Goal: Information Seeking & Learning: Learn about a topic

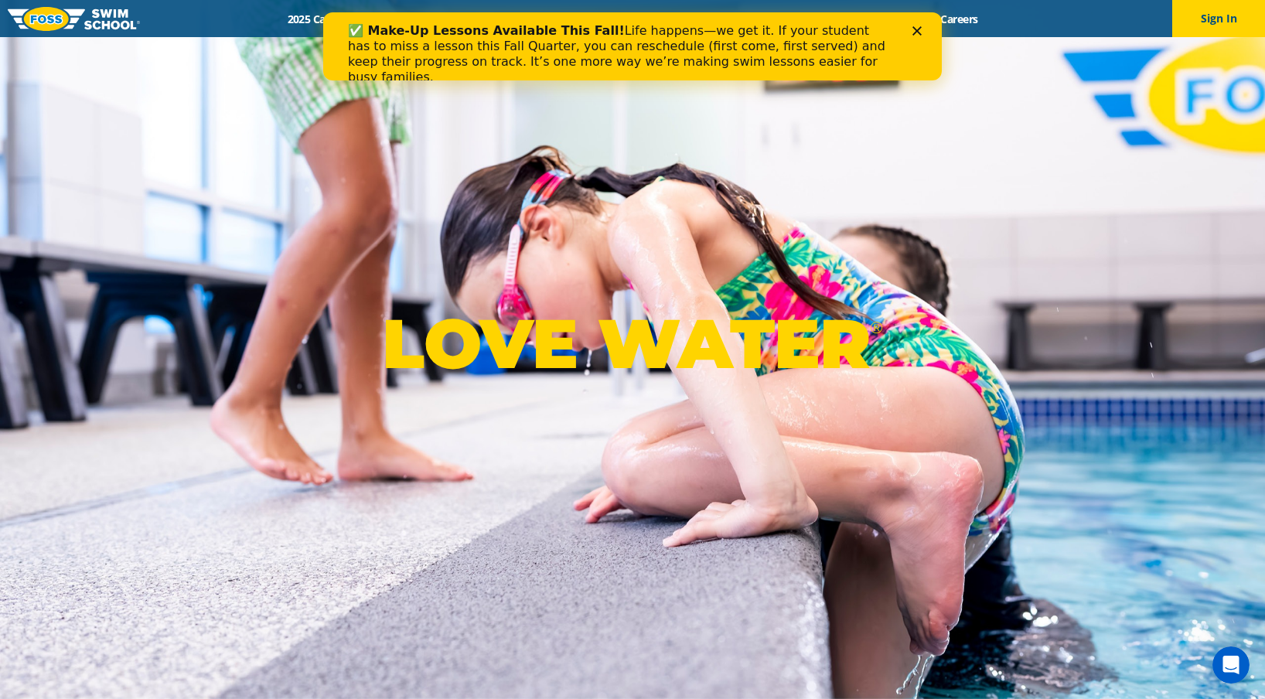
click at [916, 29] on icon "Close" at bounding box center [917, 30] width 9 height 9
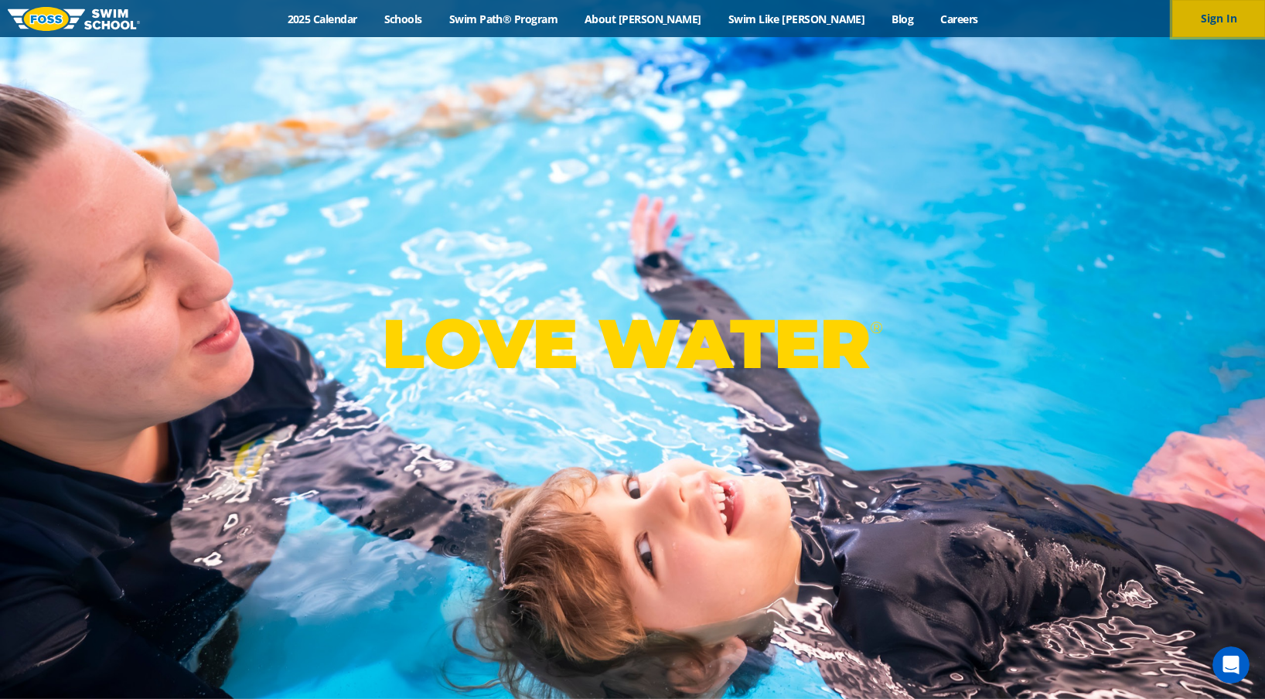
click at [1194, 19] on button "Sign In" at bounding box center [1219, 18] width 93 height 37
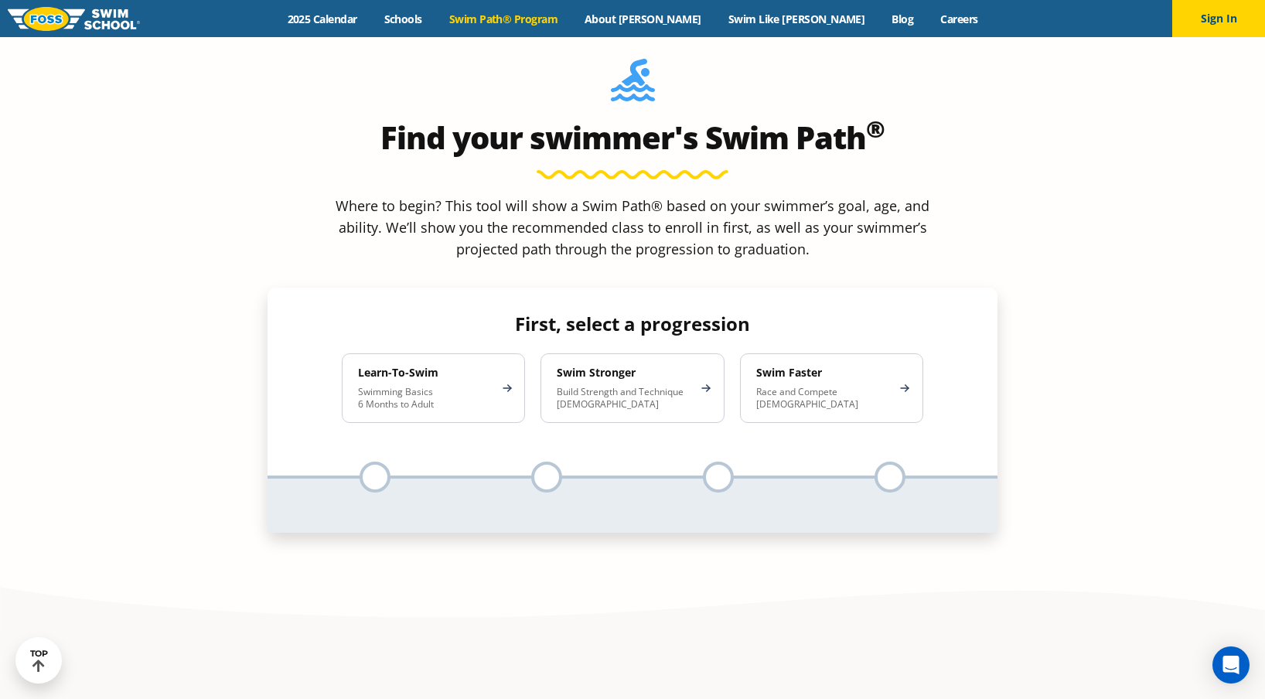
scroll to position [1476, 0]
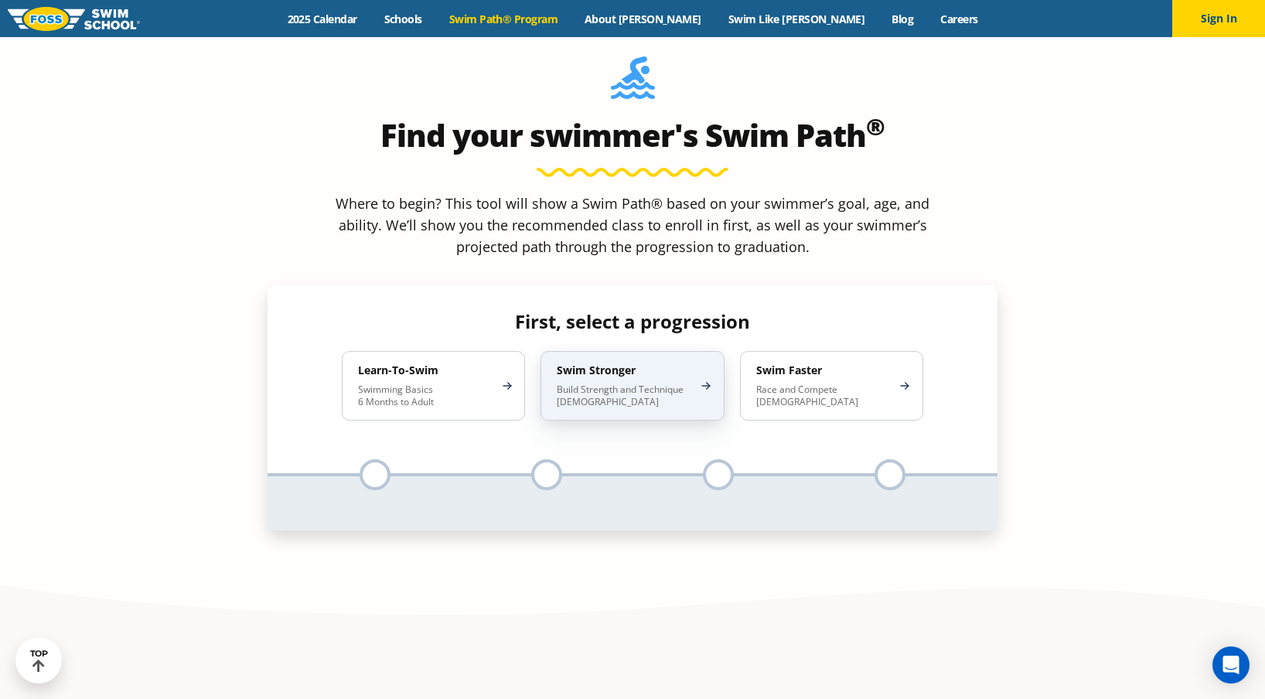
click at [633, 384] on p "Build Strength and Technique [DEMOGRAPHIC_DATA]" at bounding box center [624, 396] width 135 height 25
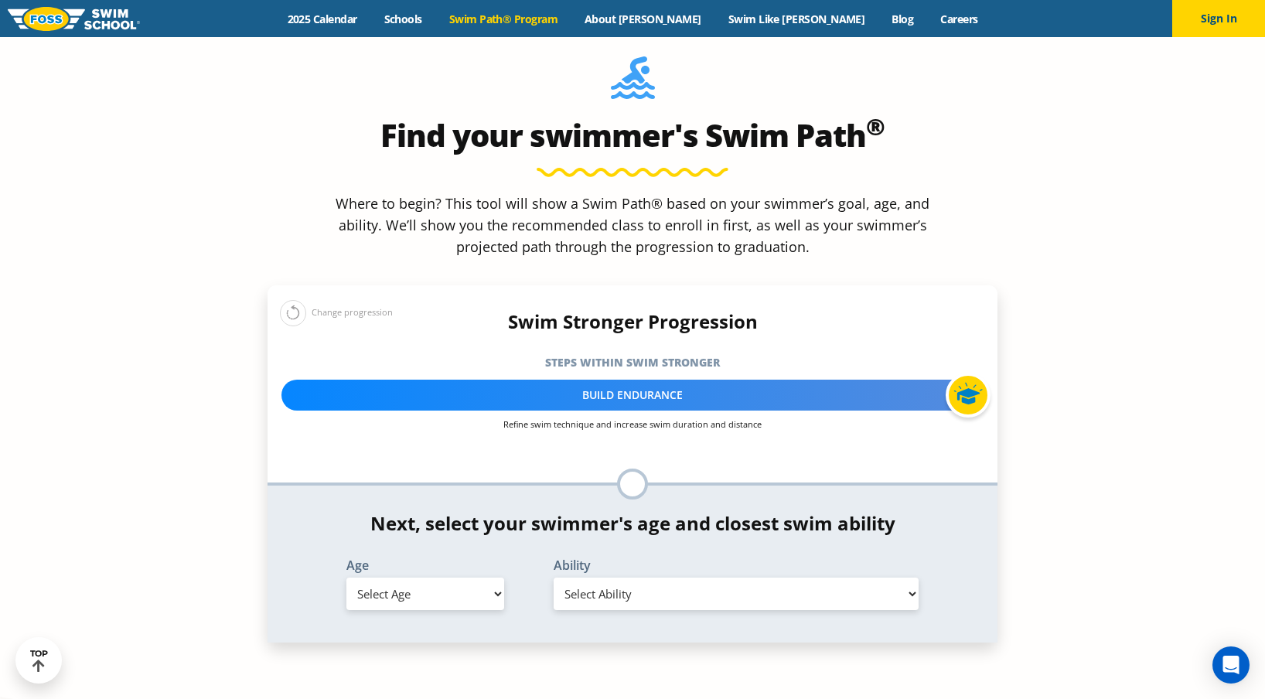
click at [423, 578] on select "Select Age [DEMOGRAPHIC_DATA] months - 1 year 1 year 2 years 3 years 4 years 5 …" at bounding box center [426, 594] width 158 height 32
select select "11-years-"
click at [347, 578] on select "Select Age [DEMOGRAPHIC_DATA] months - 1 year 1 year 2 years 3 years 4 years 5 …" at bounding box center [426, 594] width 158 height 32
click at [632, 578] on select "Select Ability First in-water experience When in the water, reliant on a life j…" at bounding box center [736, 594] width 365 height 32
select select "11-years--swims-each-stroke-front-crawl-and-backstroke-75-ft-and-breaststroke-b…"
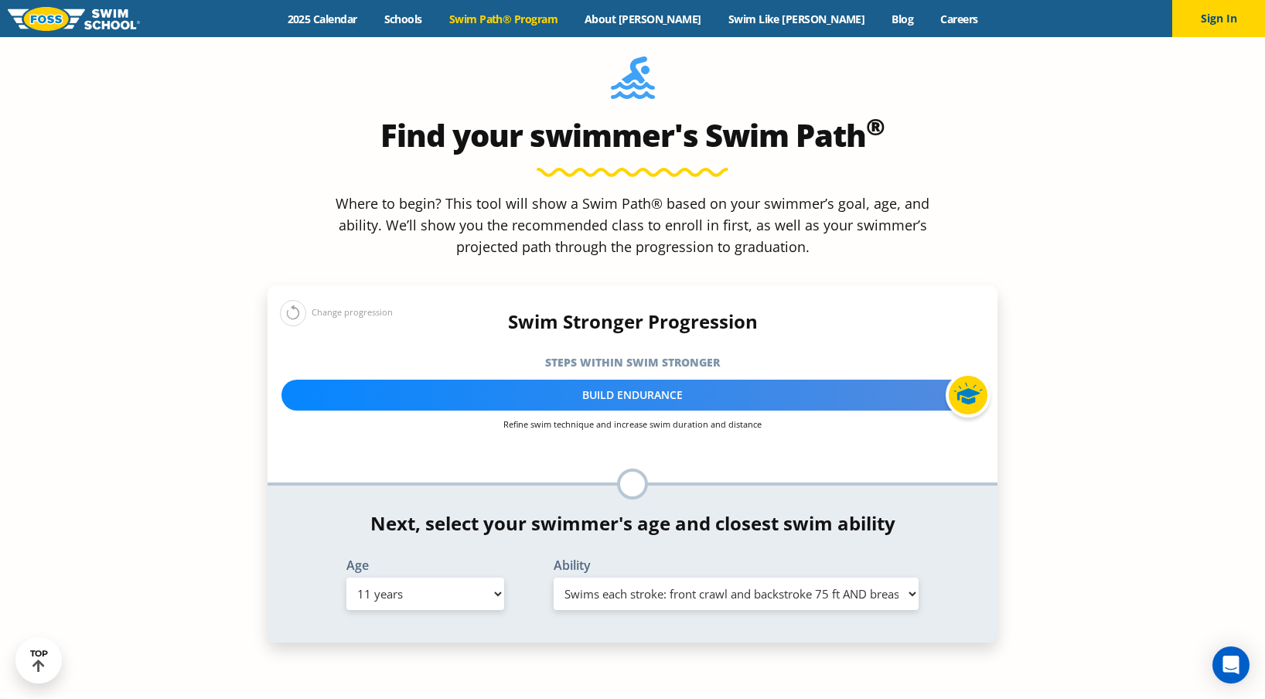
click at [554, 578] on select "Select Ability First in-water experience When in the water, reliant on a life j…" at bounding box center [736, 594] width 365 height 32
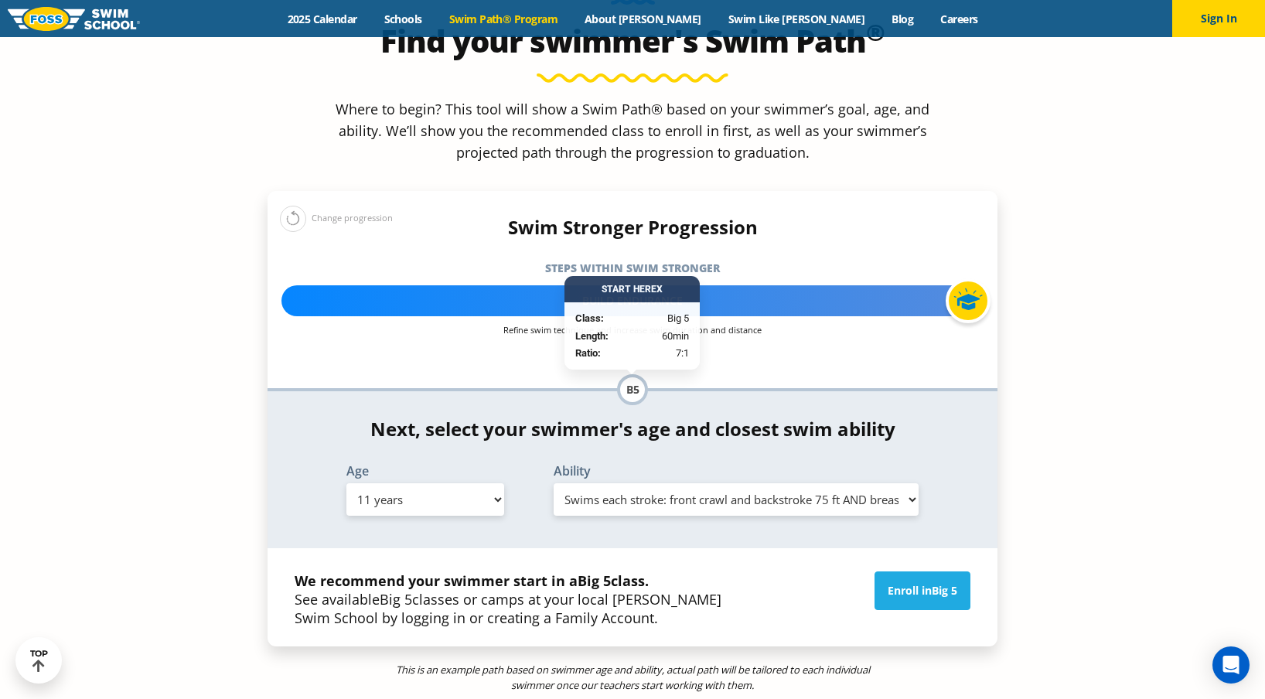
scroll to position [1563, 0]
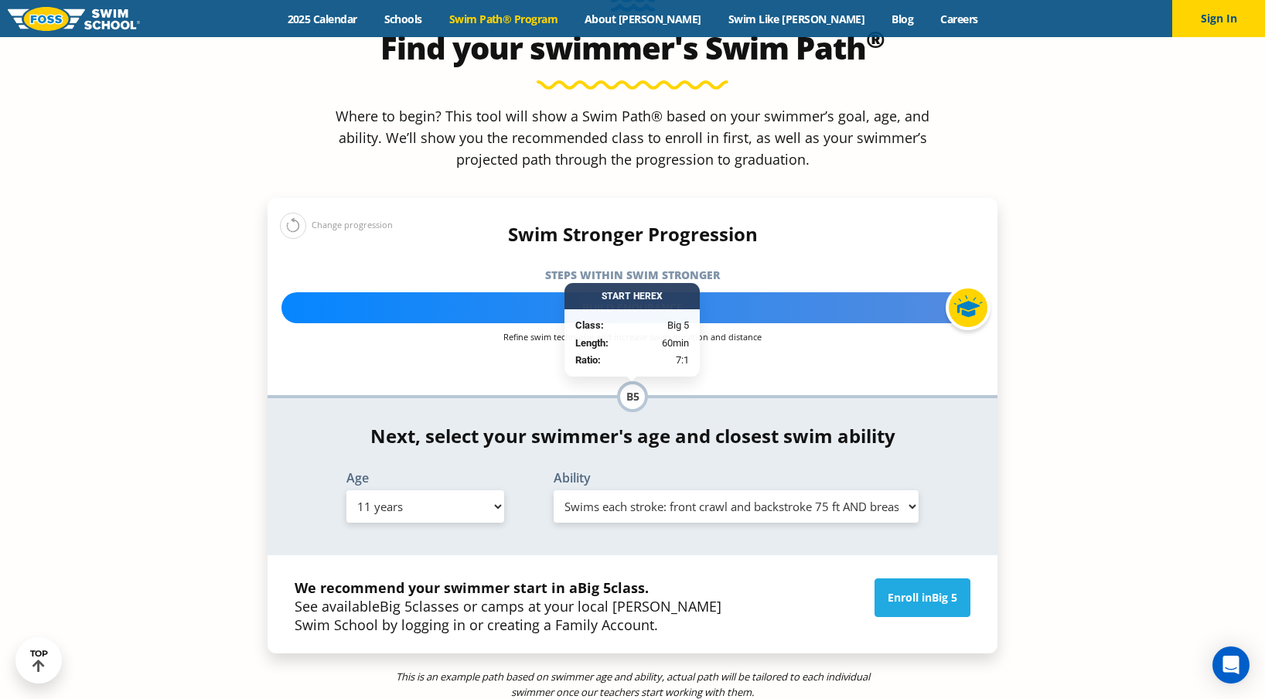
click at [948, 398] on div "*In this class, your swimmer will focus on multiple steps within the progressio…" at bounding box center [633, 476] width 730 height 157
click at [617, 283] on div "Start Here X" at bounding box center [632, 296] width 135 height 26
click at [516, 292] on div "Build Endurance" at bounding box center [633, 307] width 702 height 31
click at [616, 292] on div "Build Endurance" at bounding box center [633, 307] width 702 height 31
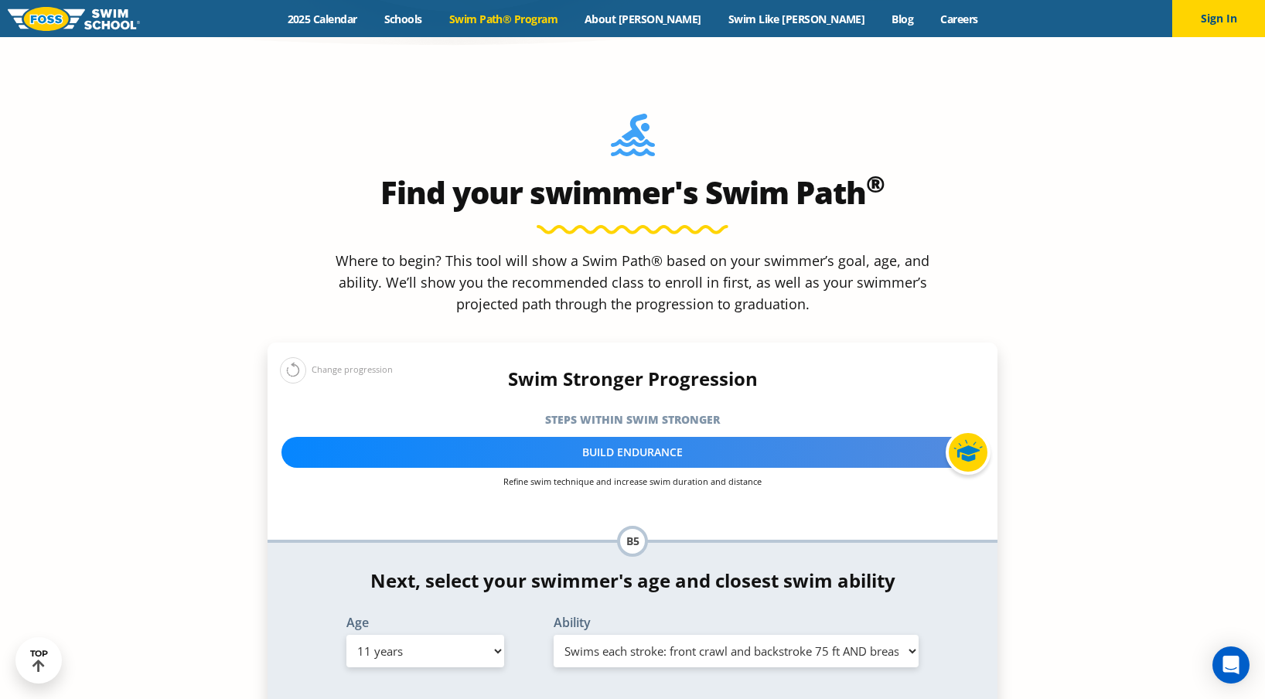
scroll to position [1417, 0]
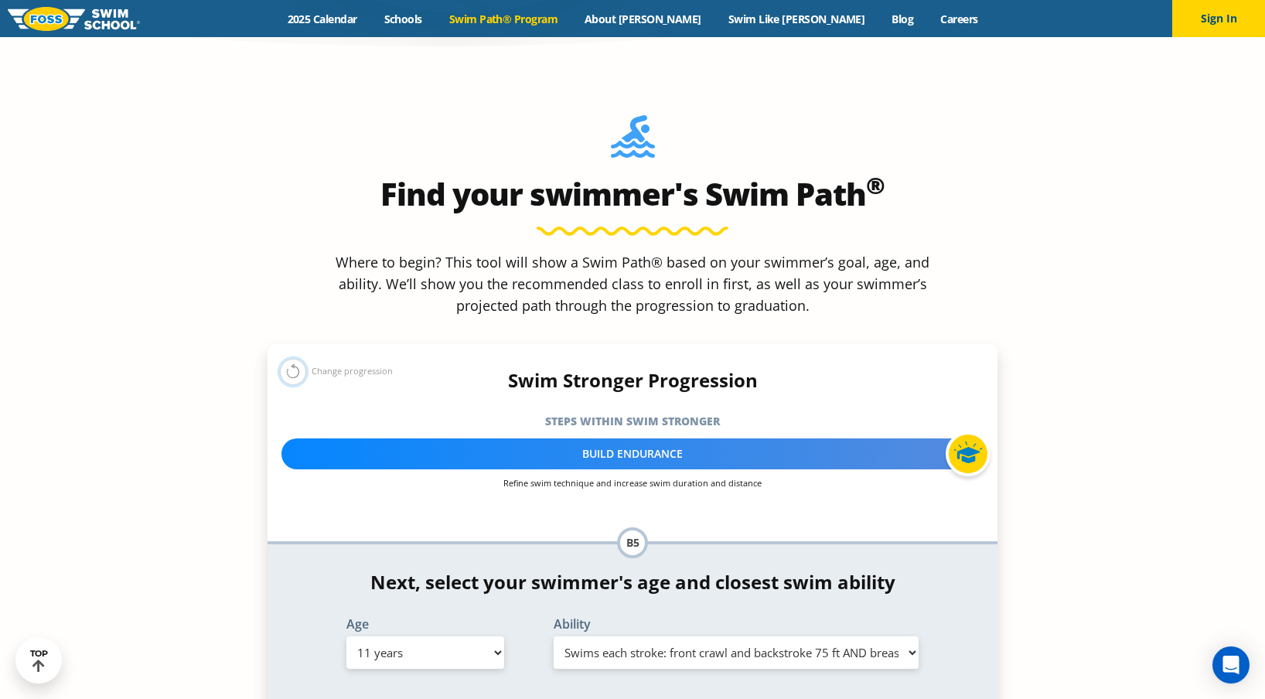
click at [295, 359] on button at bounding box center [293, 372] width 26 height 26
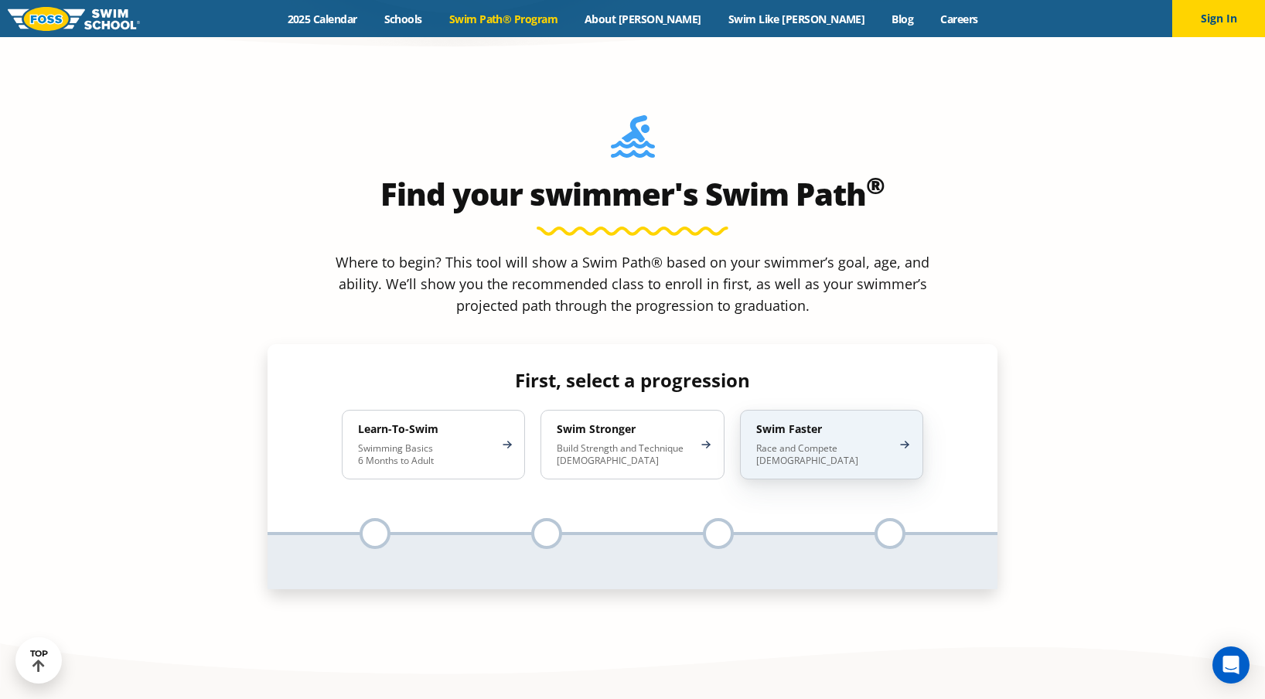
click at [776, 442] on p "Race and Compete [DEMOGRAPHIC_DATA]" at bounding box center [823, 454] width 135 height 25
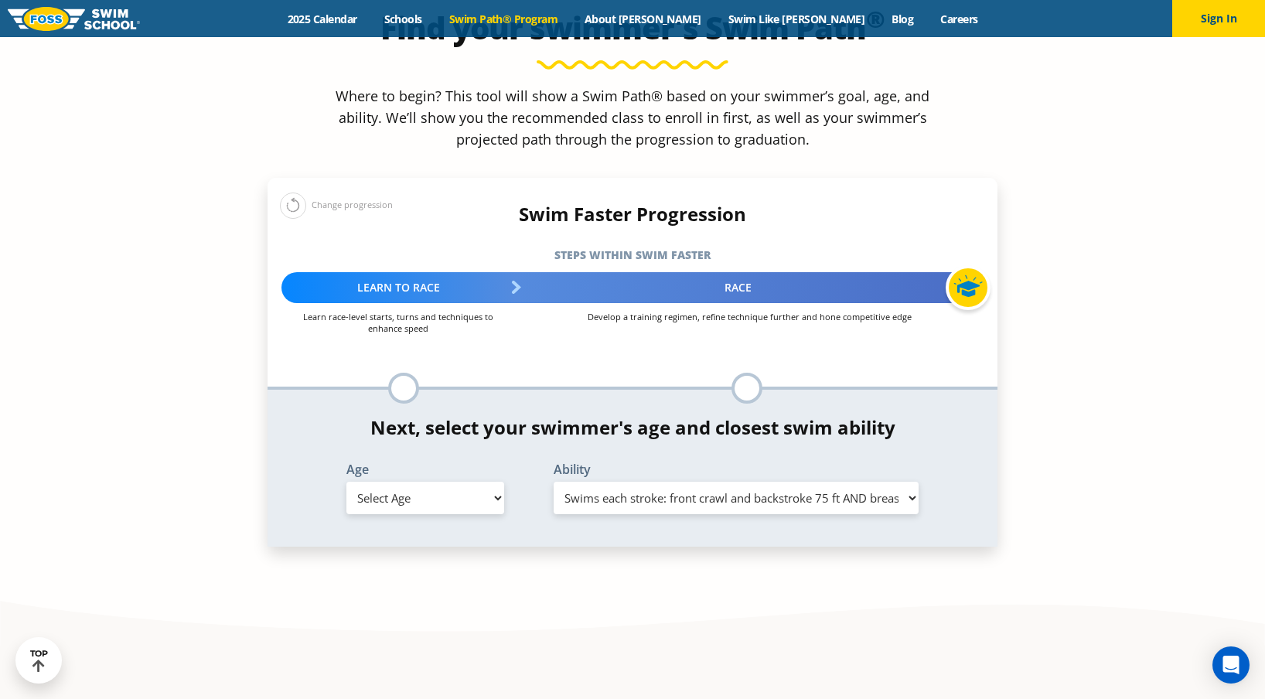
scroll to position [1589, 0]
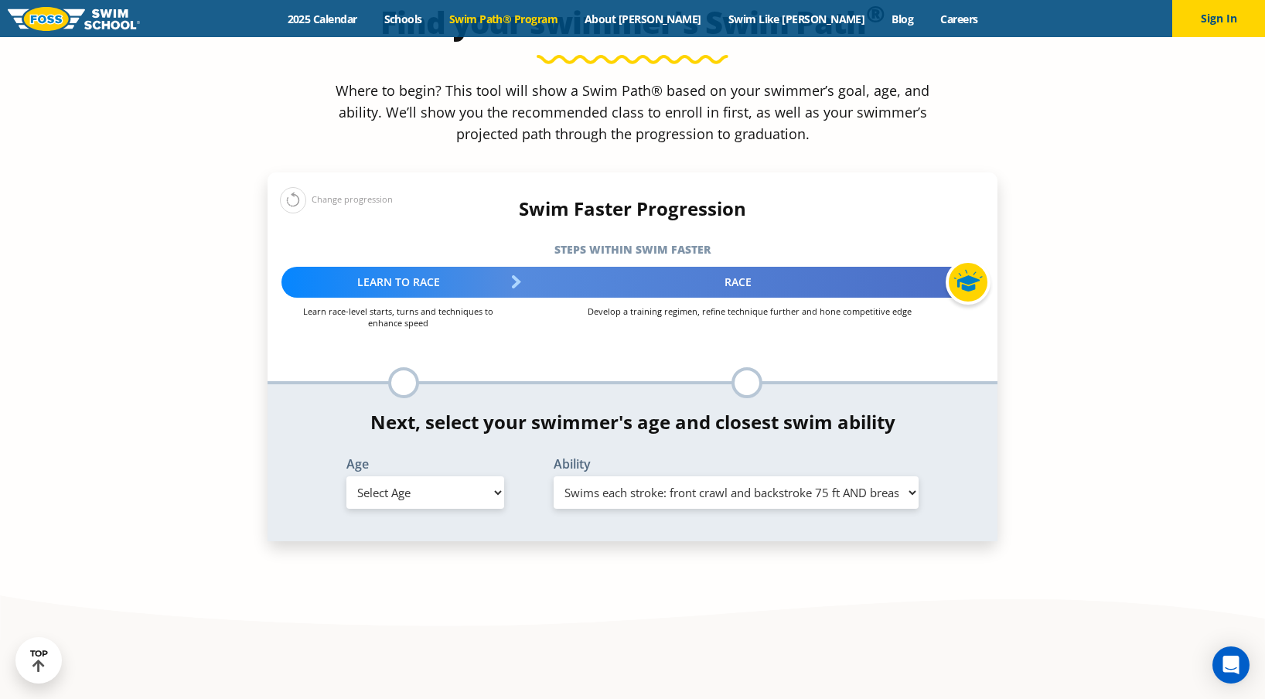
click at [427, 476] on select "Select Age [DEMOGRAPHIC_DATA] months - 1 year 1 year 2 years 3 years 4 years 5 …" at bounding box center [426, 492] width 158 height 32
select select "11-years-"
click at [347, 476] on select "Select Age [DEMOGRAPHIC_DATA] months - 1 year 1 year 2 years 3 years 4 years 5 …" at bounding box center [426, 492] width 158 height 32
click at [707, 476] on select "Select Ability First in-water experience When in the water, reliant on a life j…" at bounding box center [736, 492] width 365 height 32
click at [554, 476] on select "Select Ability First in-water experience When in the water, reliant on a life j…" at bounding box center [736, 492] width 365 height 32
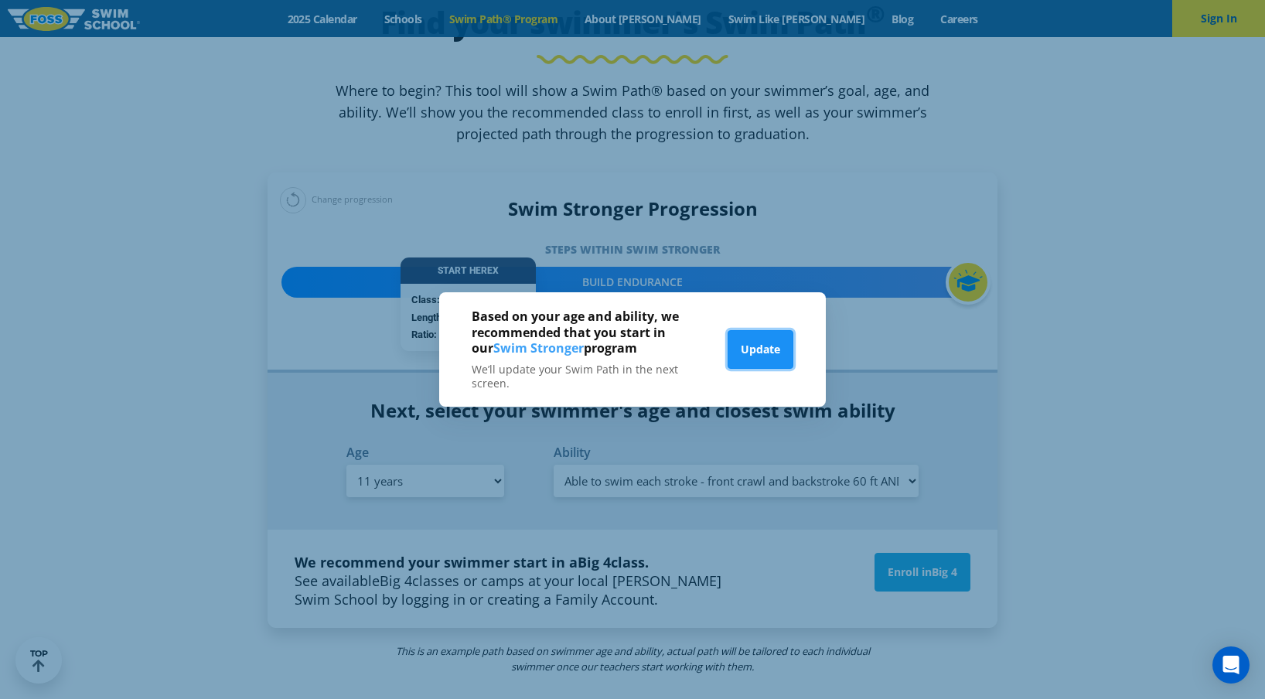
click at [762, 355] on button "Update" at bounding box center [761, 349] width 66 height 39
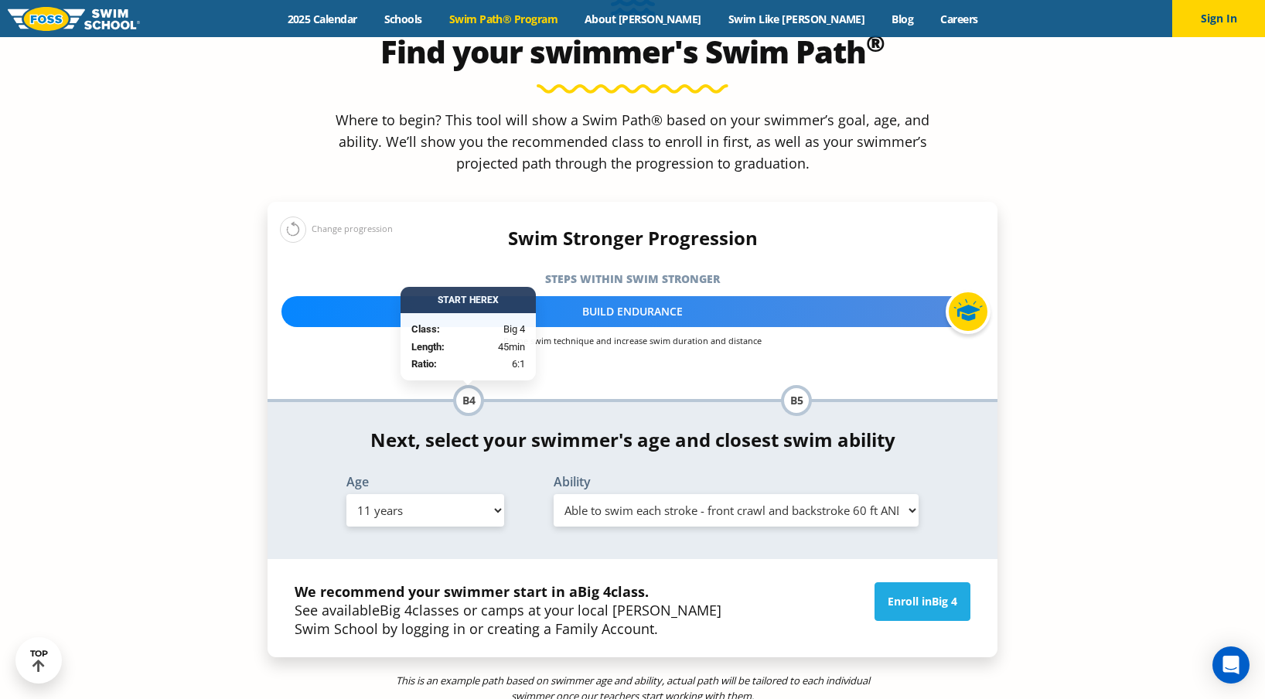
scroll to position [1551, 0]
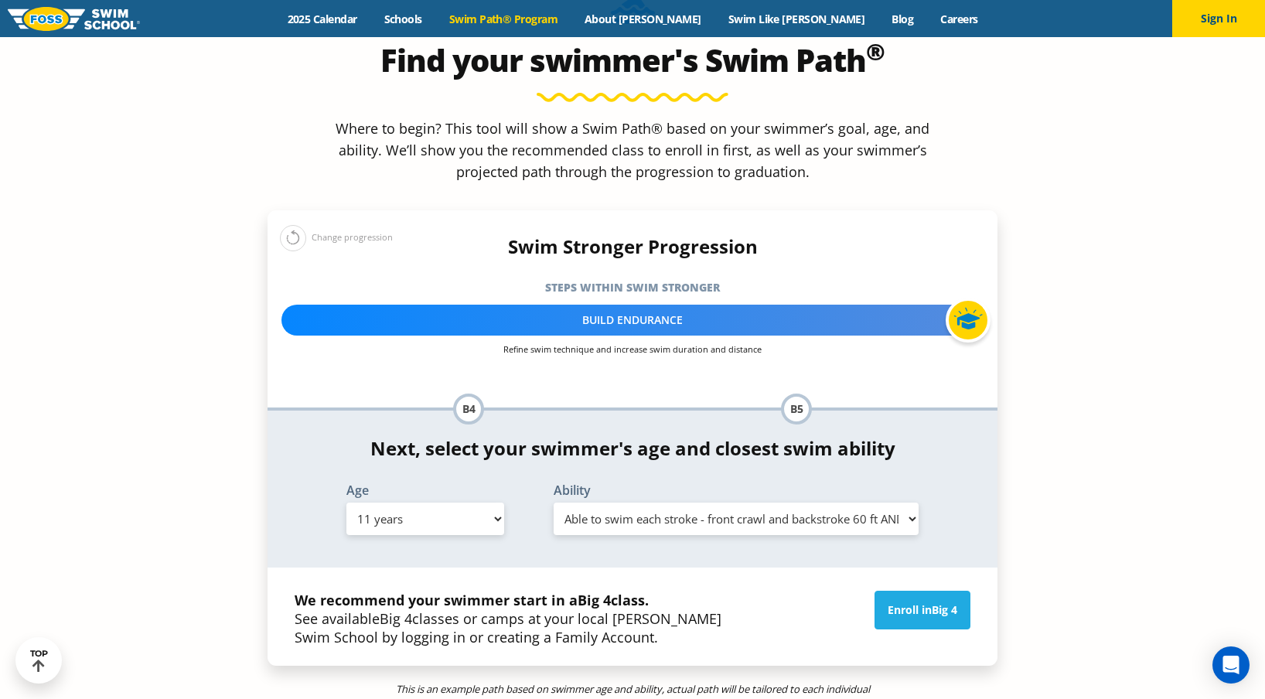
click at [633, 305] on div "Build Endurance" at bounding box center [633, 320] width 702 height 31
click at [720, 503] on select "Select Ability First in-water experience When in the water, reliant on a life j…" at bounding box center [736, 519] width 365 height 32
select select "11-years--swims-each-stroke-front-crawl-and-backstroke-75-ft-and-breaststroke-b…"
click at [554, 503] on select "Select Ability First in-water experience When in the water, reliant on a life j…" at bounding box center [736, 519] width 365 height 32
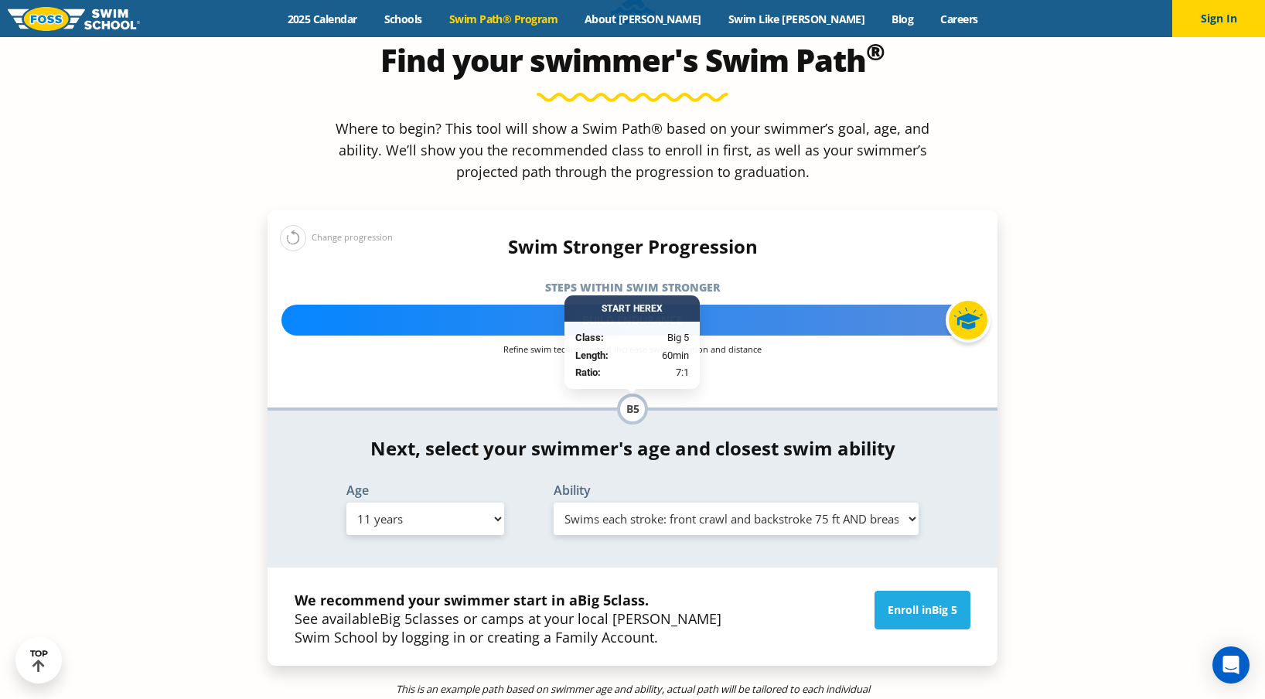
click at [759, 503] on select "Select Ability First in-water experience When in the water, reliant on a life j…" at bounding box center [736, 519] width 365 height 32
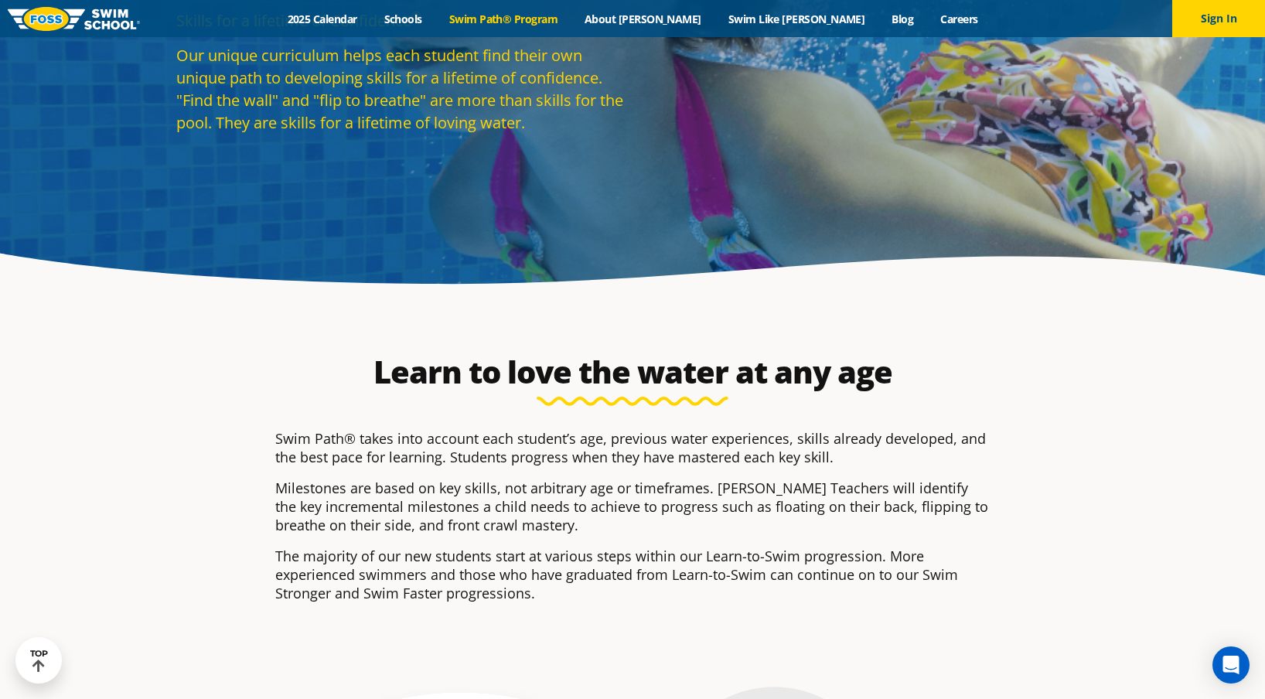
scroll to position [0, 0]
